Goal: Book appointment/travel/reservation

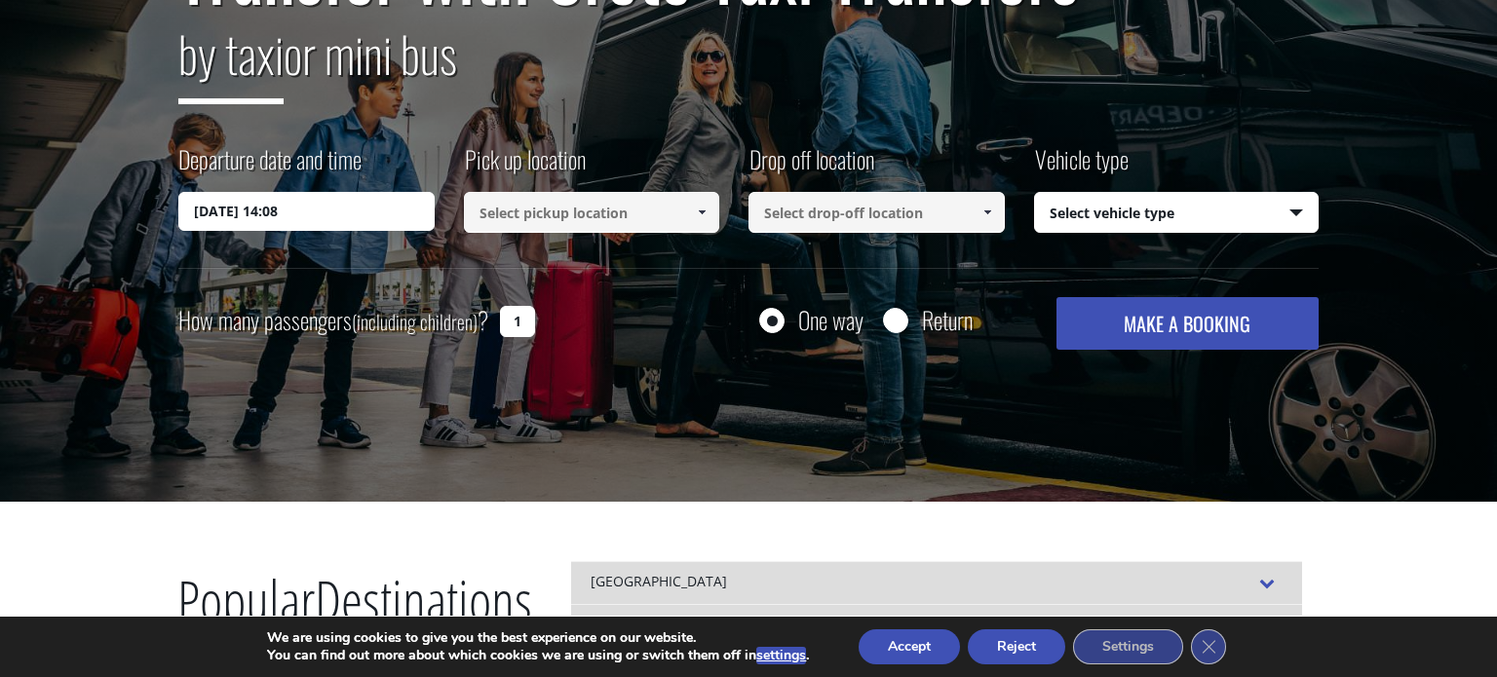
scroll to position [277, 0]
click at [1164, 325] on button "MAKE A BOOKING" at bounding box center [1188, 323] width 262 height 53
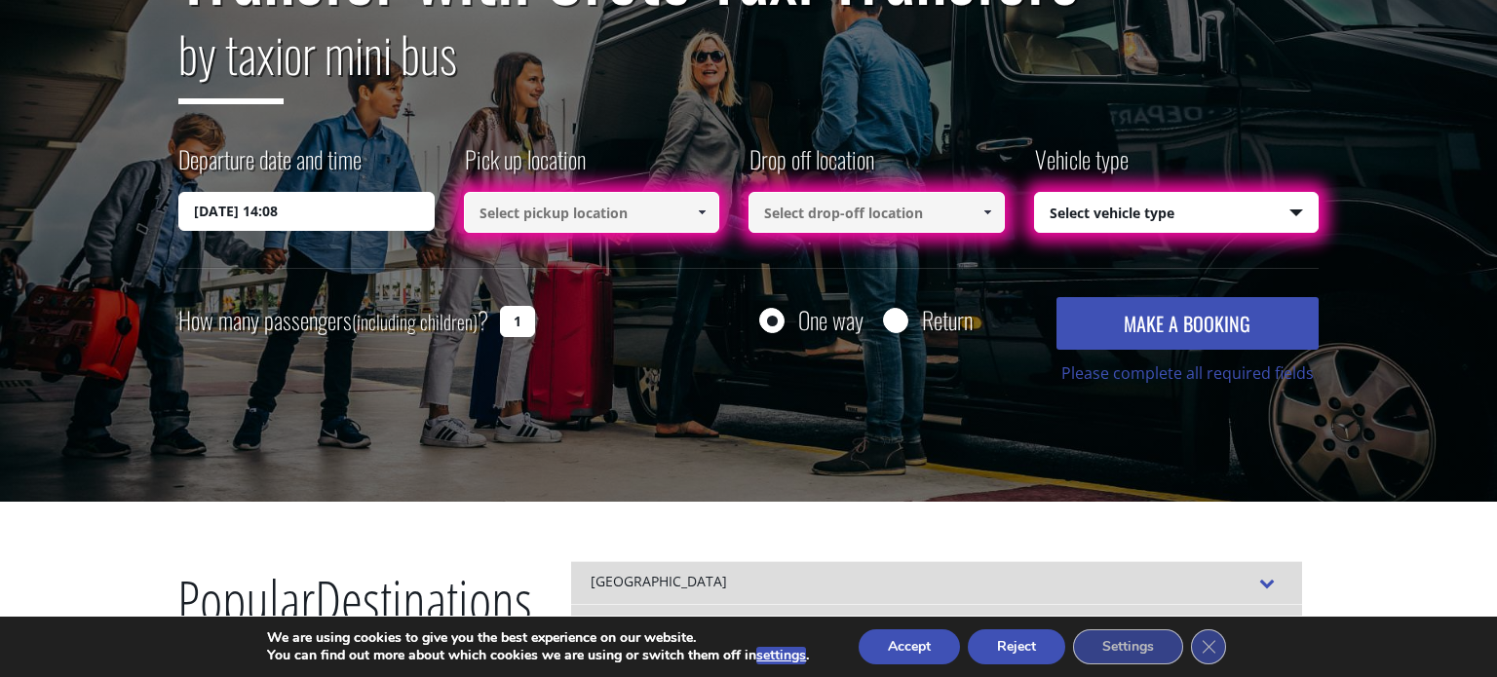
click at [652, 209] on input at bounding box center [592, 212] width 256 height 41
click at [706, 212] on span at bounding box center [702, 213] width 16 height 16
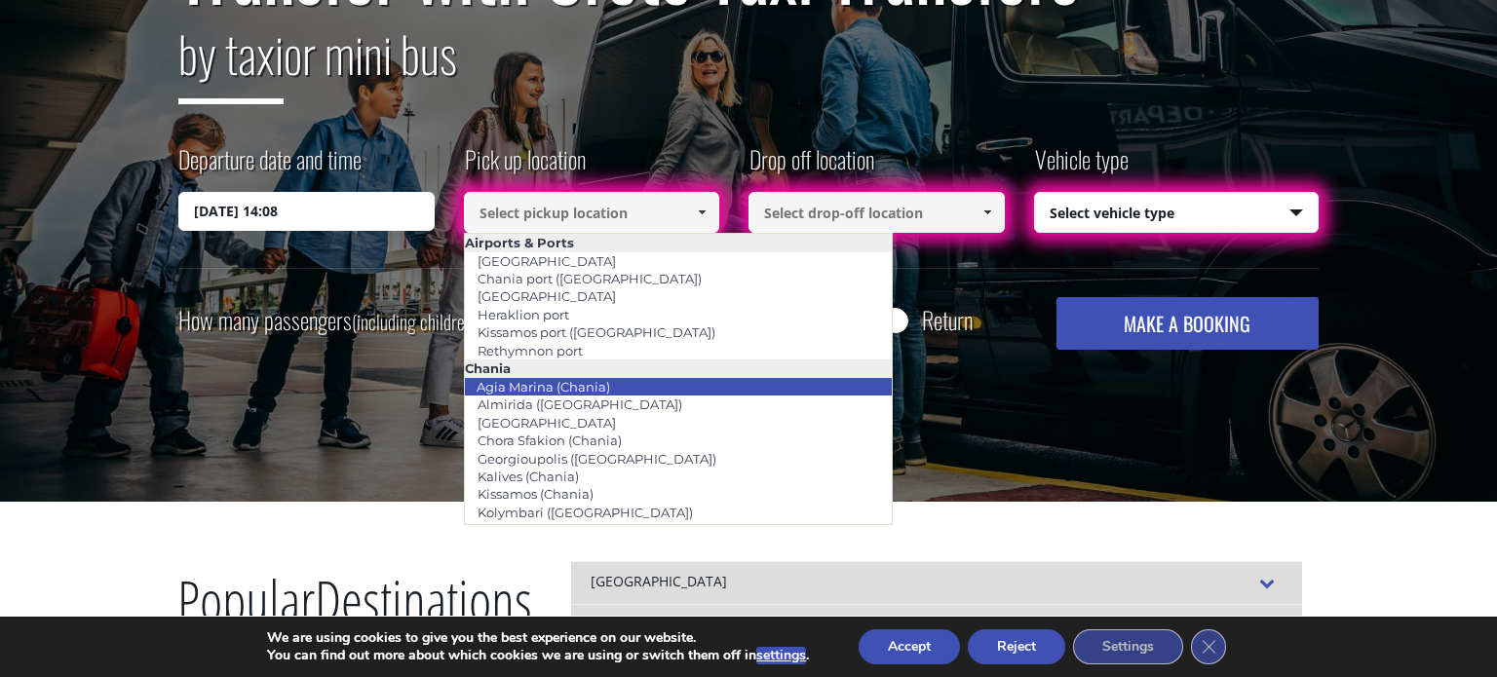
click at [580, 383] on link "Agia Marina (Chania)" at bounding box center [543, 386] width 159 height 27
type input "Agia Marina (Chania)"
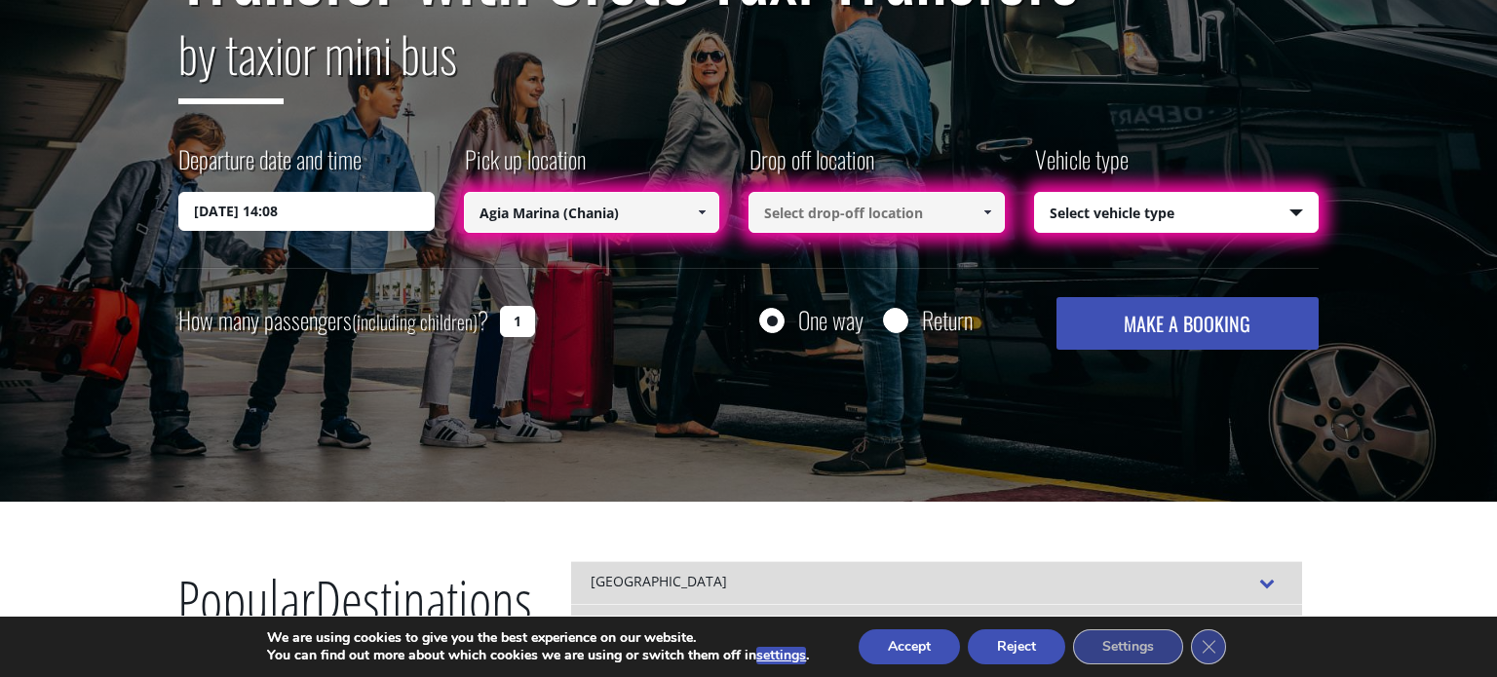
click at [860, 220] on input at bounding box center [877, 212] width 256 height 41
click at [980, 211] on span at bounding box center [988, 213] width 16 height 16
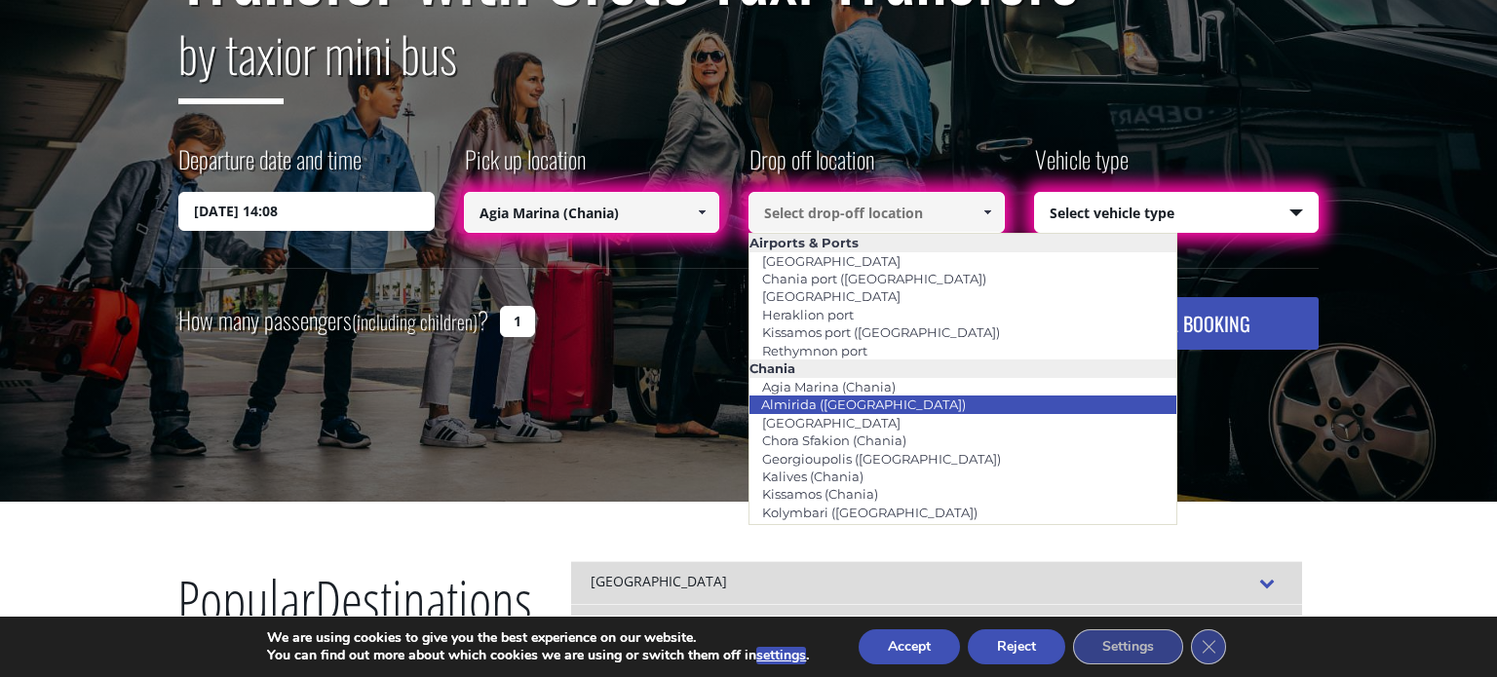
click at [866, 398] on link "Almirida ([GEOGRAPHIC_DATA])" at bounding box center [864, 404] width 230 height 27
type input "Almirida ([GEOGRAPHIC_DATA])"
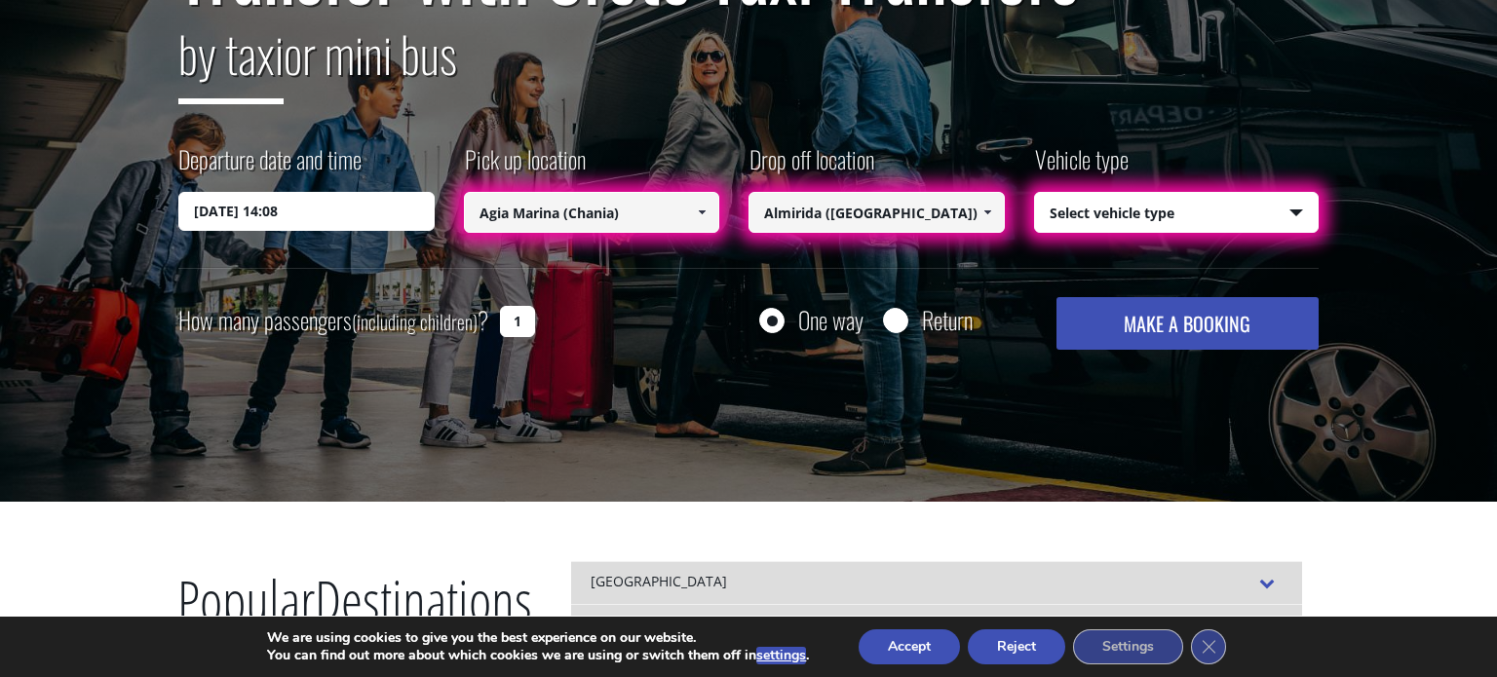
click at [1149, 205] on select "Select vehicle type Taxi (4 passengers) Mercedes E Class Mini Van (7 passengers…" at bounding box center [1177, 213] width 284 height 41
select select "541"
click at [1035, 193] on select "Select vehicle type Taxi (4 passengers) Mercedes E Class Mini Van (7 passengers…" at bounding box center [1177, 213] width 284 height 41
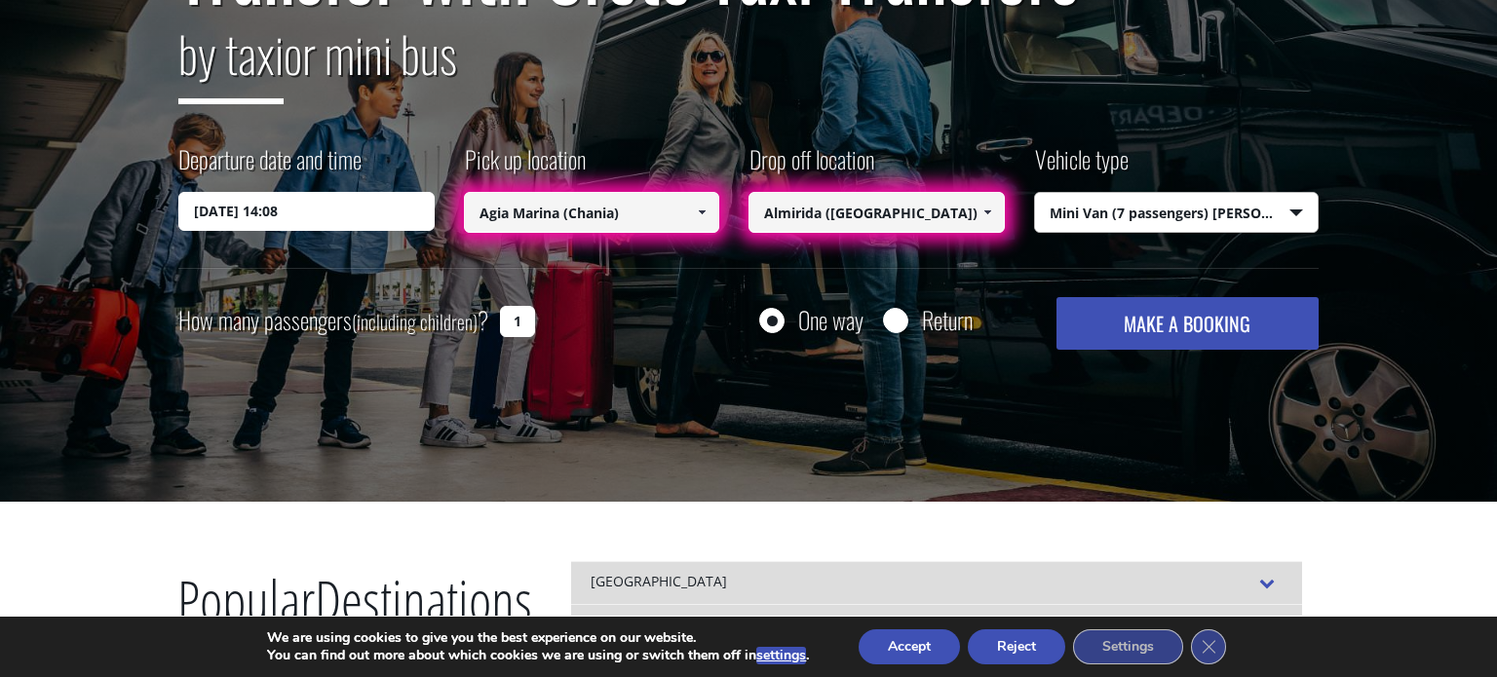
click at [1138, 324] on button "MAKE A BOOKING" at bounding box center [1188, 323] width 262 height 53
